Goal: Task Accomplishment & Management: Manage account settings

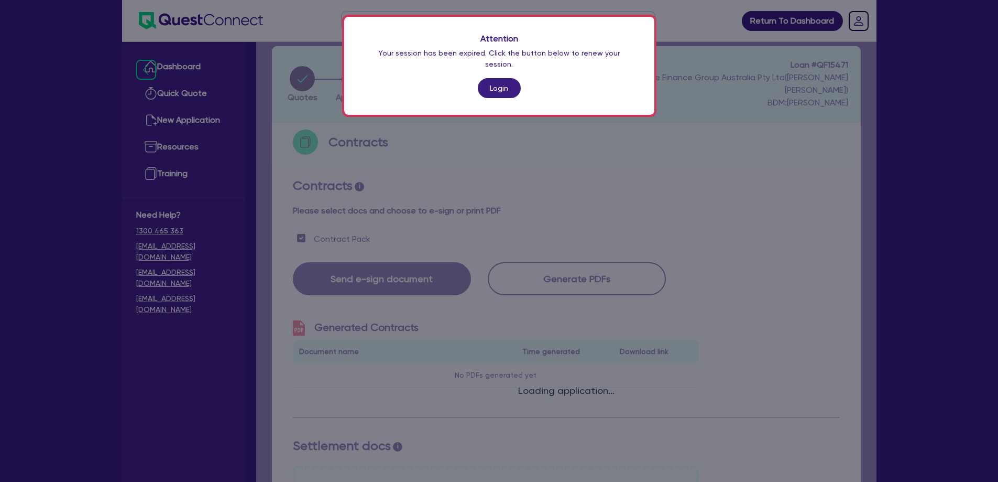
click at [497, 78] on link "Login" at bounding box center [499, 88] width 43 height 20
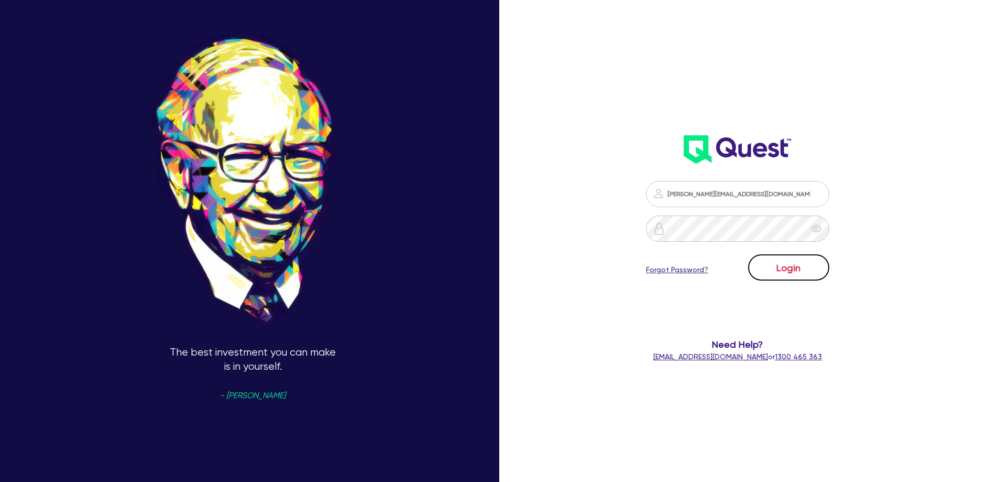
click at [783, 263] on button "Login" at bounding box center [788, 267] width 81 height 26
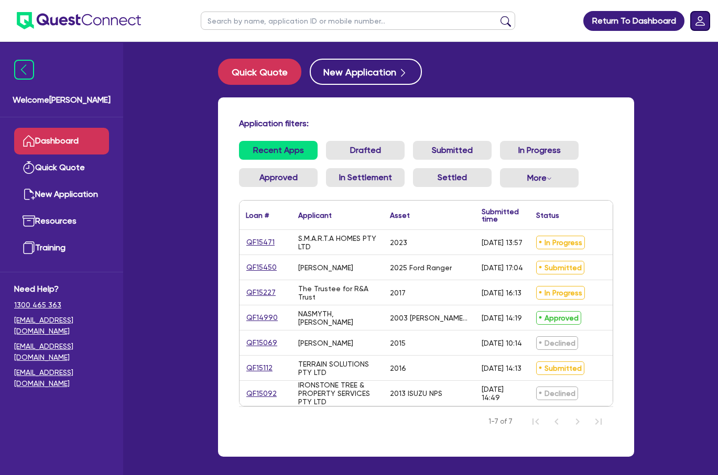
click at [709, 23] on rect "Dropdown toggle" at bounding box center [700, 21] width 19 height 19
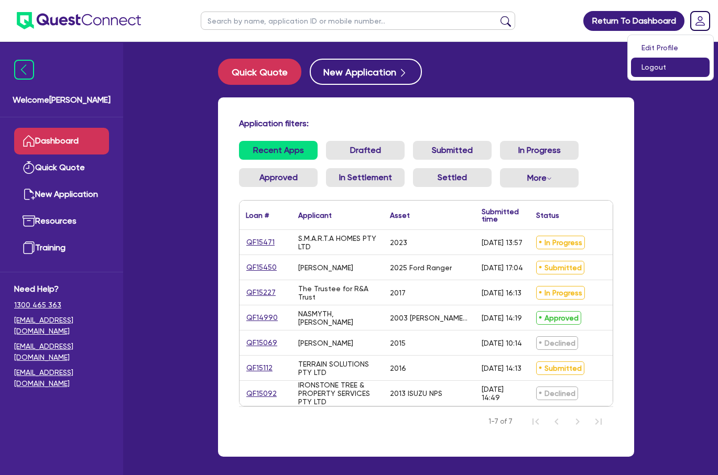
click at [679, 64] on link "Logout" at bounding box center [670, 67] width 79 height 19
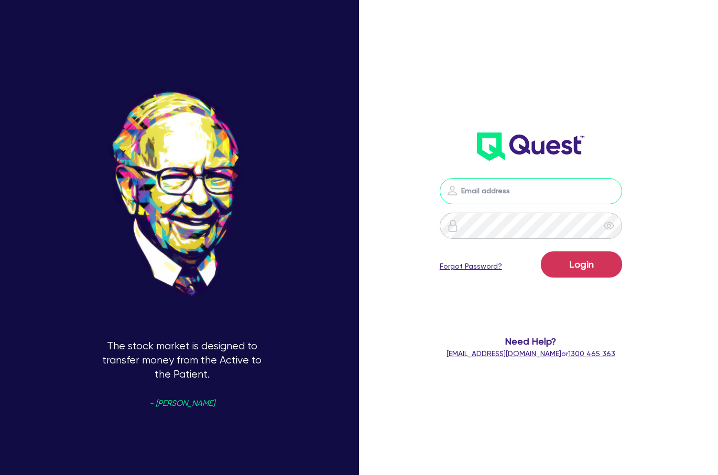
type input "[PERSON_NAME][EMAIL_ADDRESS][DOMAIN_NAME]"
click at [482, 266] on link "Forgot Password?" at bounding box center [471, 266] width 62 height 11
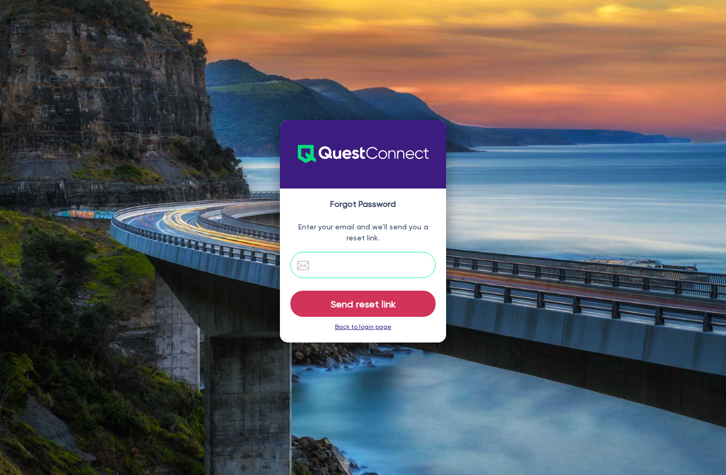
click at [374, 275] on input "email" at bounding box center [362, 265] width 145 height 26
type input "[EMAIL_ADDRESS][DOMAIN_NAME]"
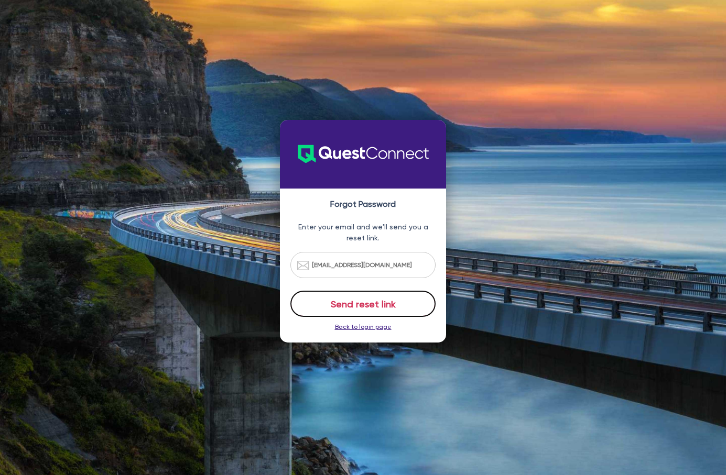
click at [371, 312] on button "Send reset link" at bounding box center [362, 304] width 145 height 26
